Goal: Task Accomplishment & Management: Manage account settings

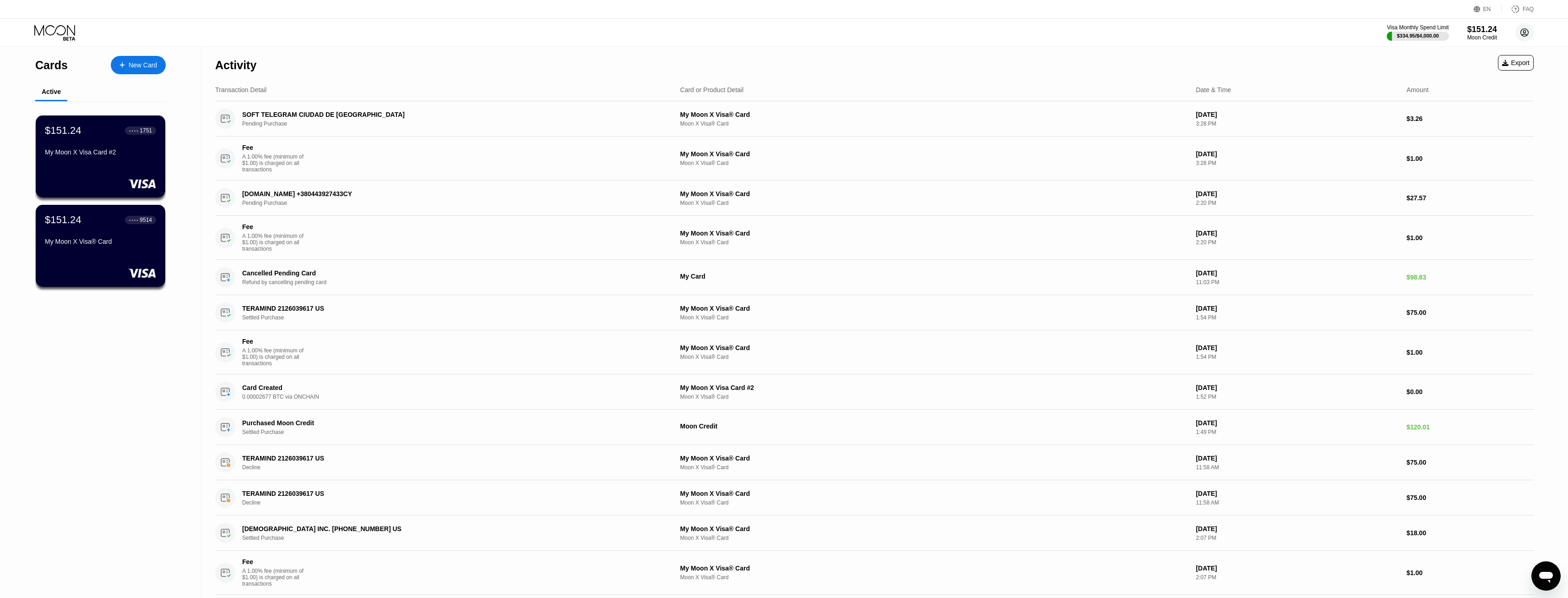
click at [1528, 35] on circle at bounding box center [1525, 32] width 18 height 18
click at [1476, 102] on div "Settings" at bounding box center [1467, 106] width 23 height 7
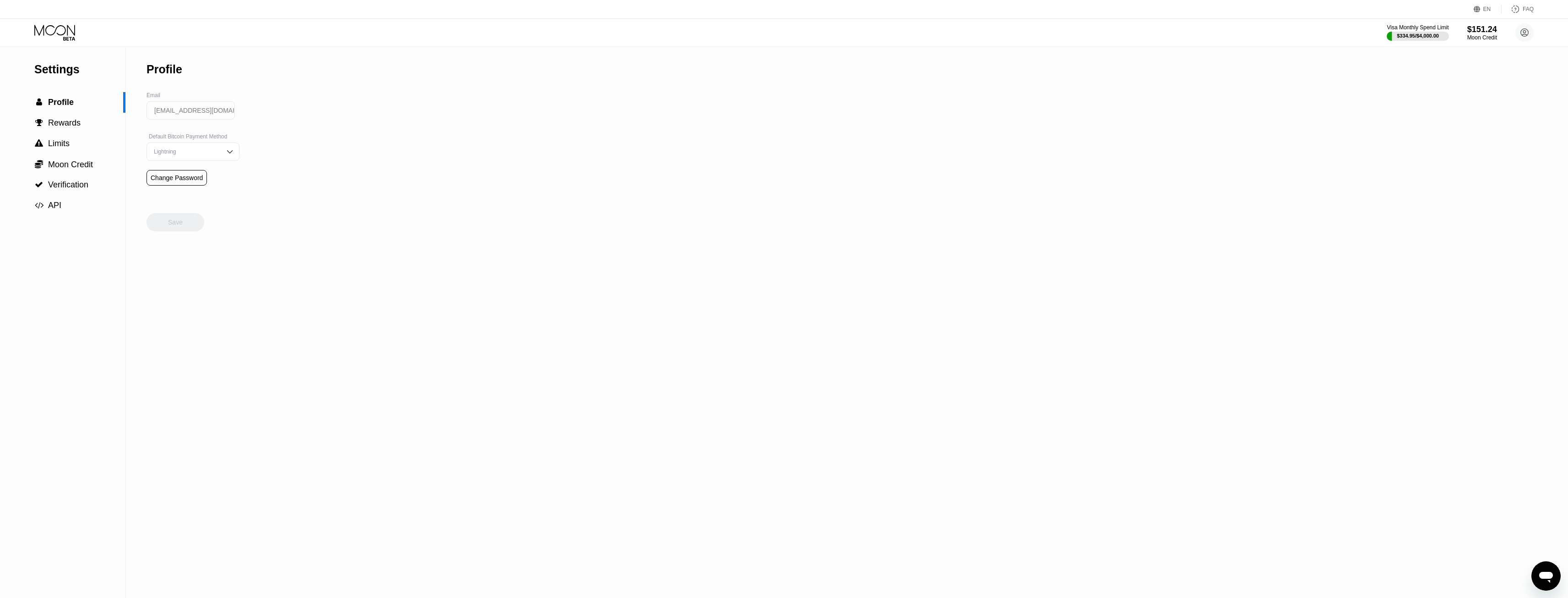
click at [200, 155] on div "Lightning" at bounding box center [186, 152] width 69 height 7
click at [160, 191] on div "On-Chain" at bounding box center [193, 188] width 83 height 7
click at [173, 227] on div "Save" at bounding box center [175, 222] width 15 height 9
click at [58, 214] on div " API" at bounding box center [63, 205] width 125 height 21
click at [71, 194] on div " Verification" at bounding box center [63, 185] width 125 height 21
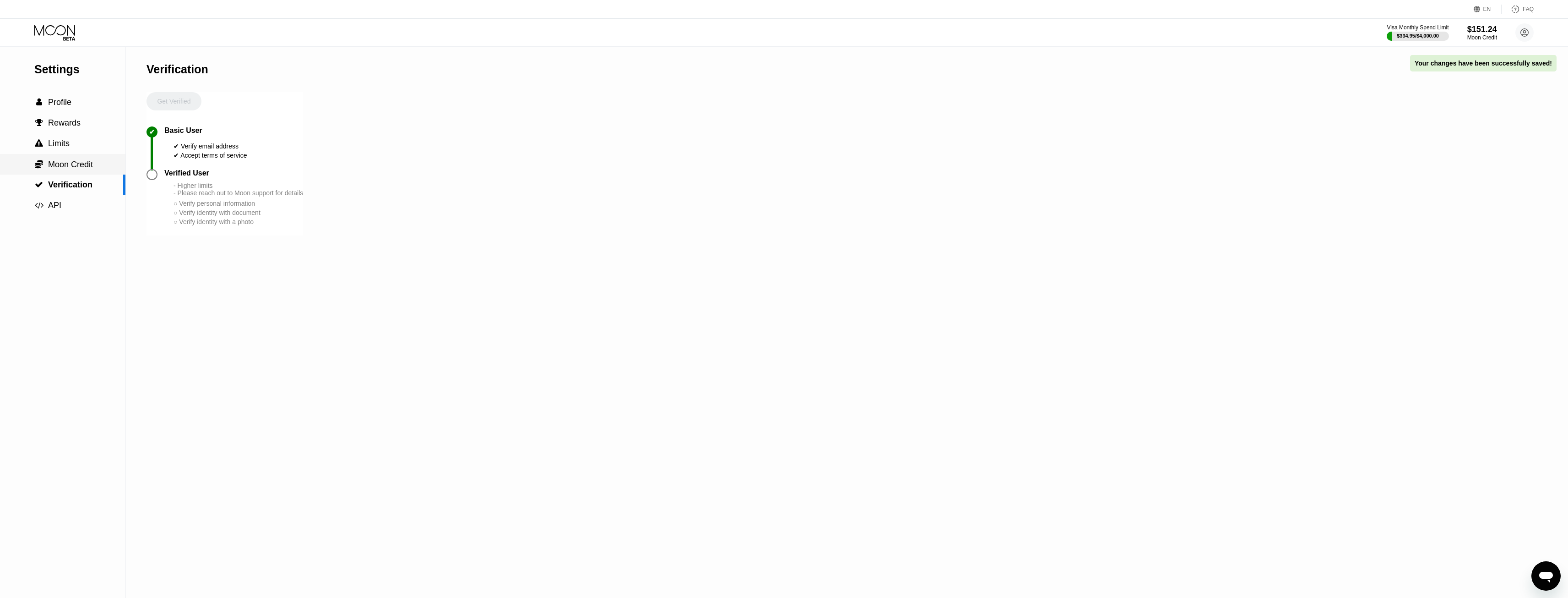
click at [75, 169] on span "Moon Credit" at bounding box center [71, 164] width 45 height 9
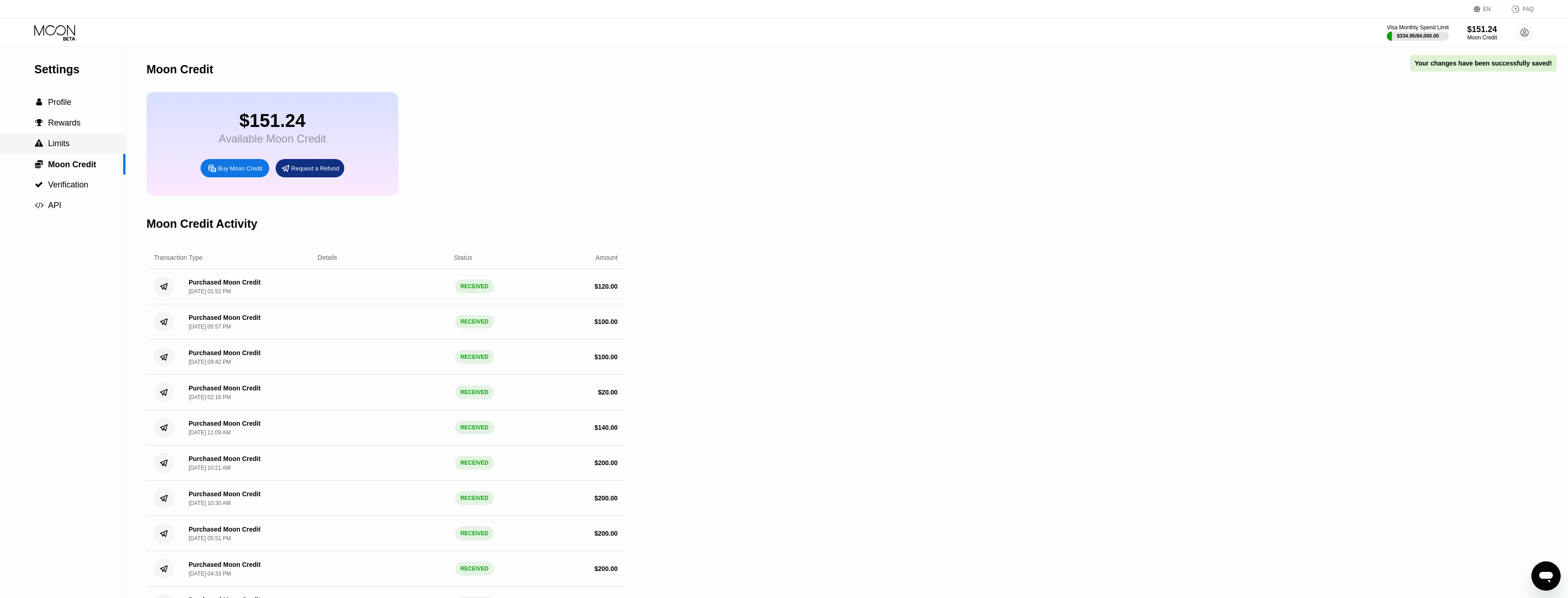
click at [60, 143] on span "Limits" at bounding box center [58, 143] width 21 height 9
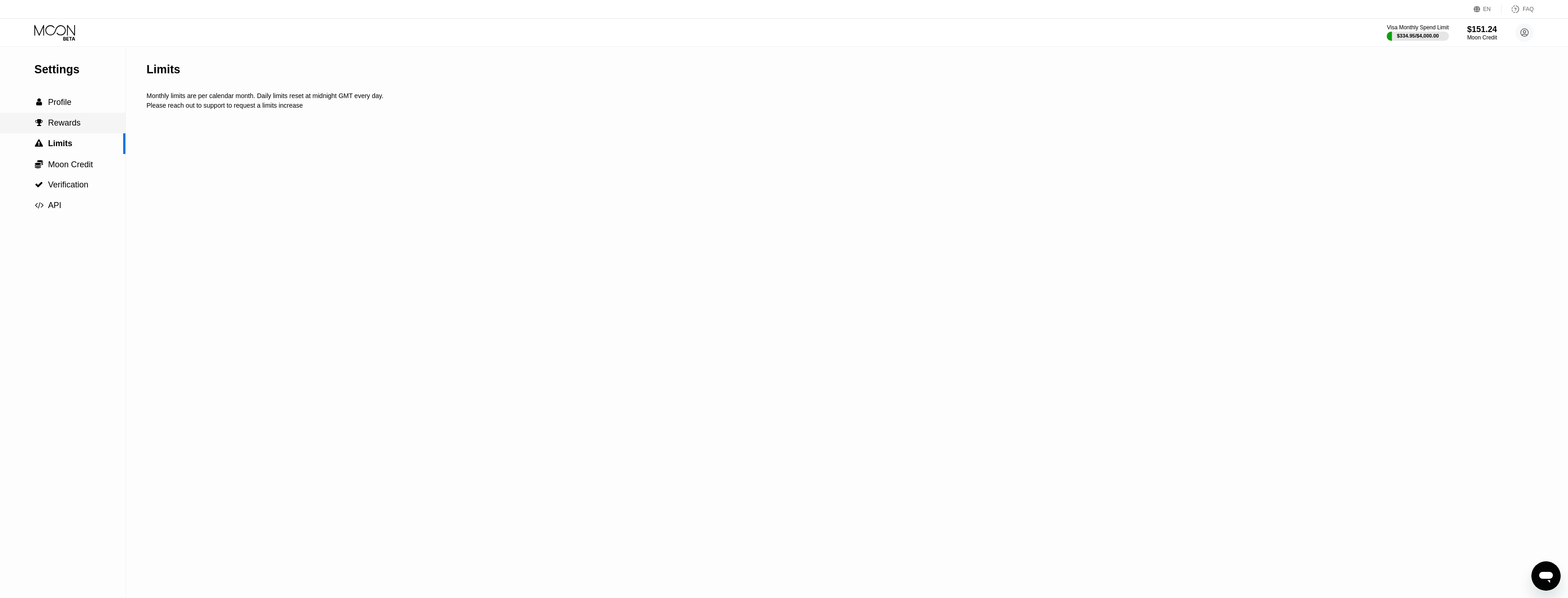
click at [60, 125] on span "Rewards" at bounding box center [64, 122] width 32 height 9
click at [64, 107] on span "Profile" at bounding box center [60, 102] width 23 height 9
